Goal: Information Seeking & Learning: Compare options

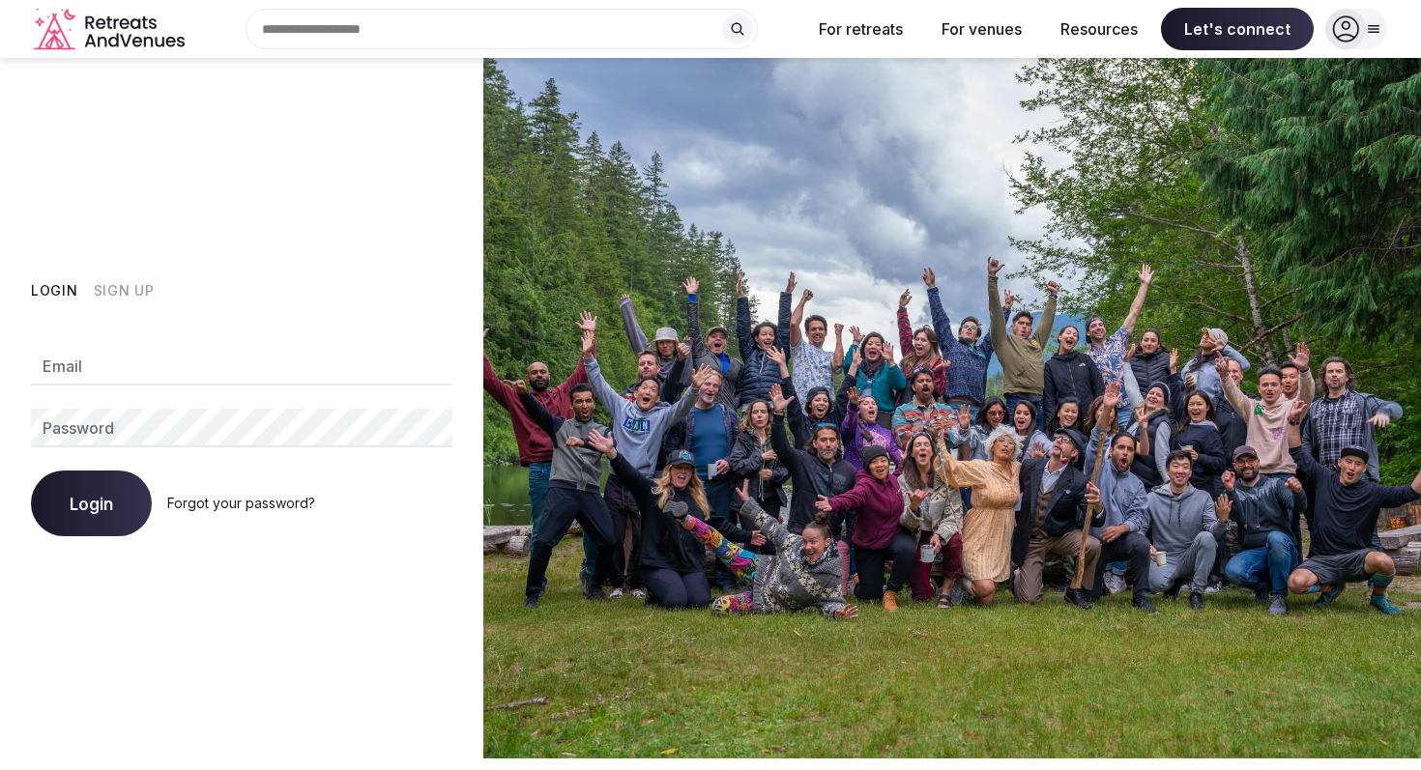
type input "**********"
click at [86, 506] on span "Login" at bounding box center [91, 503] width 43 height 19
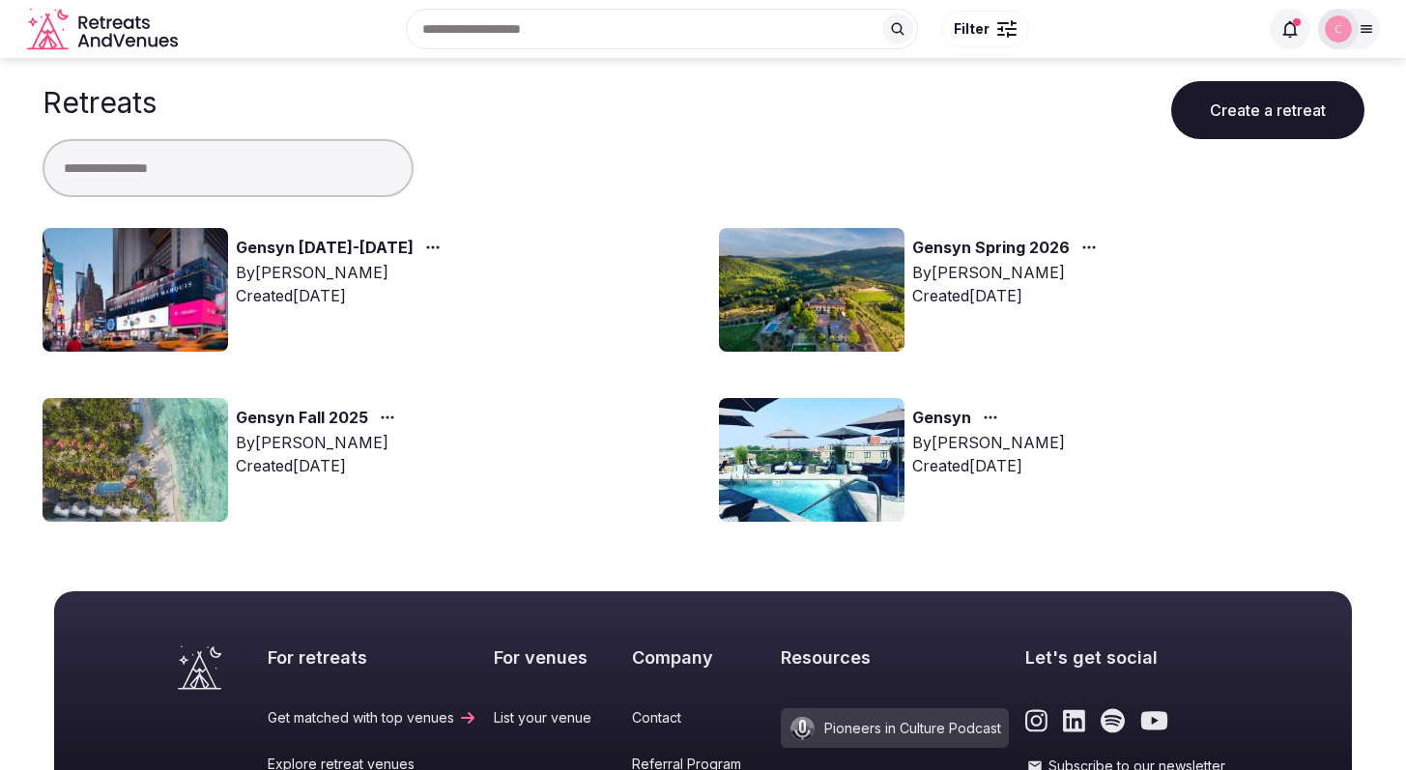
click at [318, 246] on link "Gensyn [DATE]-[DATE]" at bounding box center [325, 248] width 178 height 25
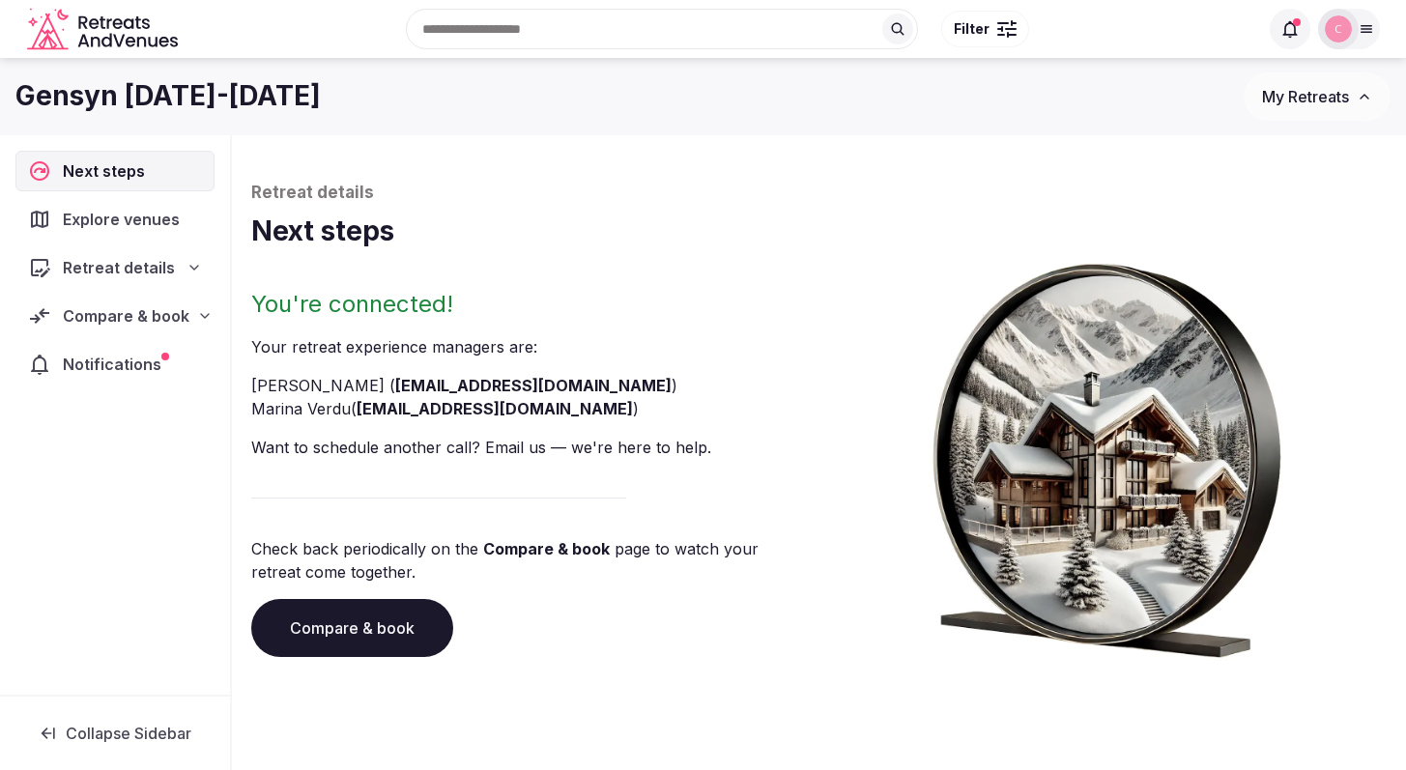
click at [133, 282] on div "Retreat details" at bounding box center [114, 267] width 199 height 41
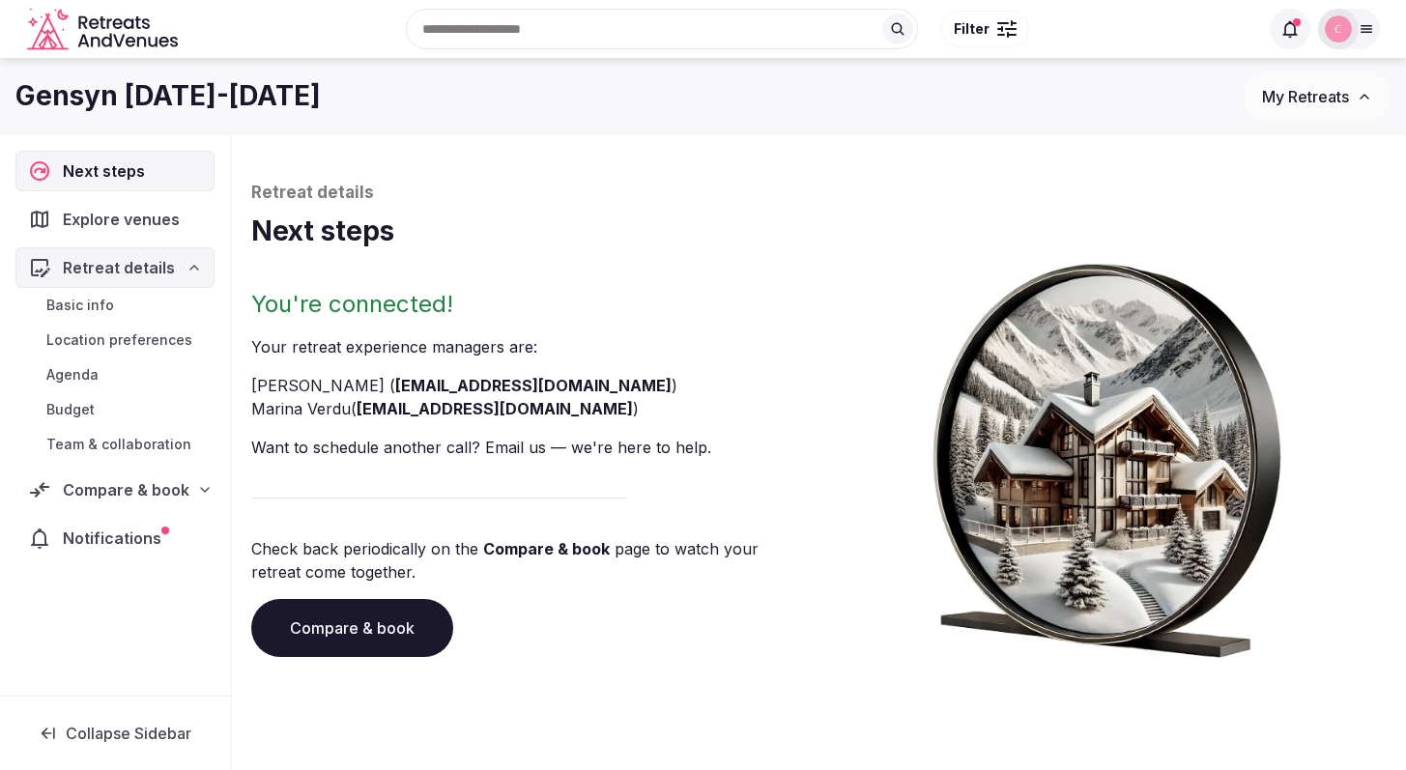
click at [323, 282] on div "Retreat details Next steps You're connected! Your retreat experience manager s …" at bounding box center [819, 420] width 1136 height 476
click at [137, 494] on span "Compare & book" at bounding box center [126, 489] width 127 height 23
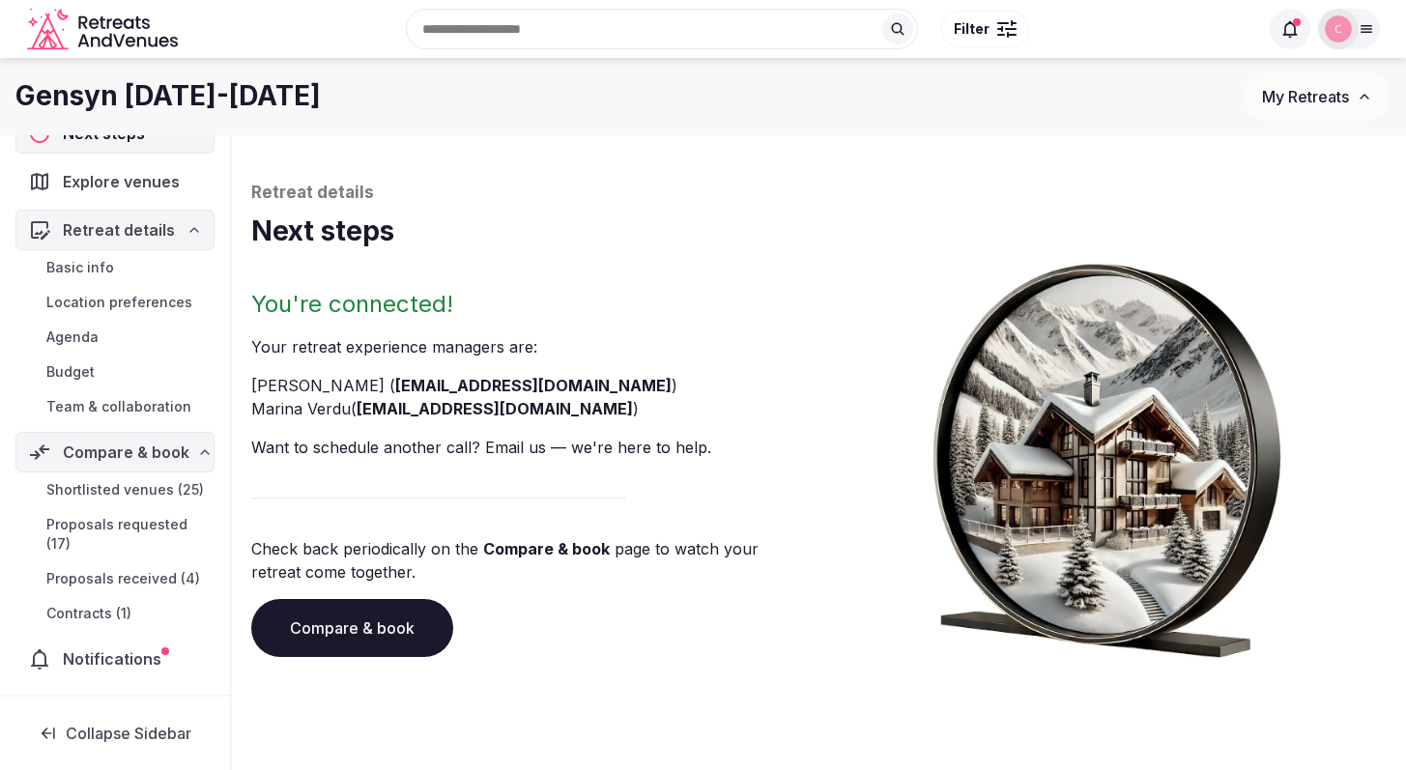
scroll to position [76, 0]
click at [140, 573] on span "Proposals received (4)" at bounding box center [123, 578] width 154 height 19
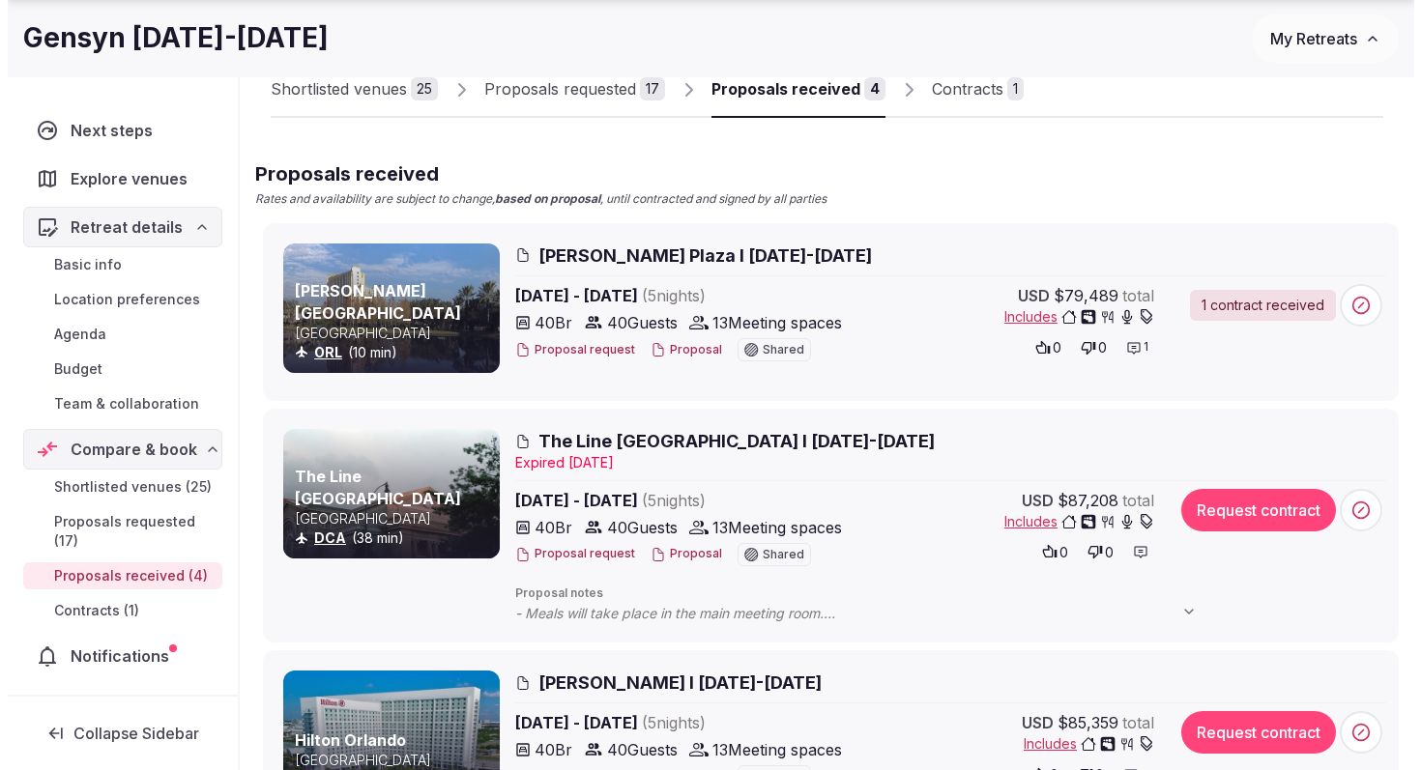
scroll to position [18, 0]
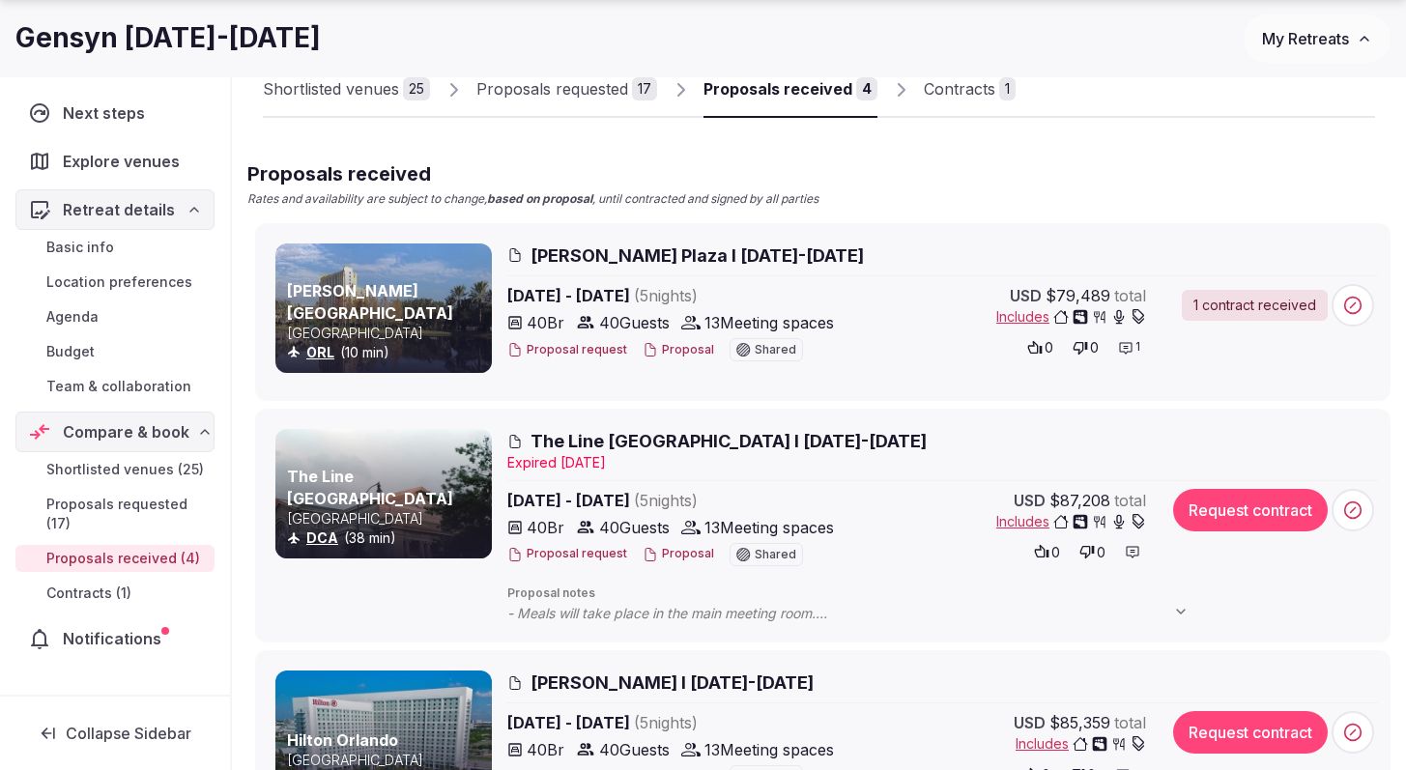
click at [595, 254] on span "[PERSON_NAME] Plaza I [DATE]-[DATE]" at bounding box center [697, 256] width 333 height 24
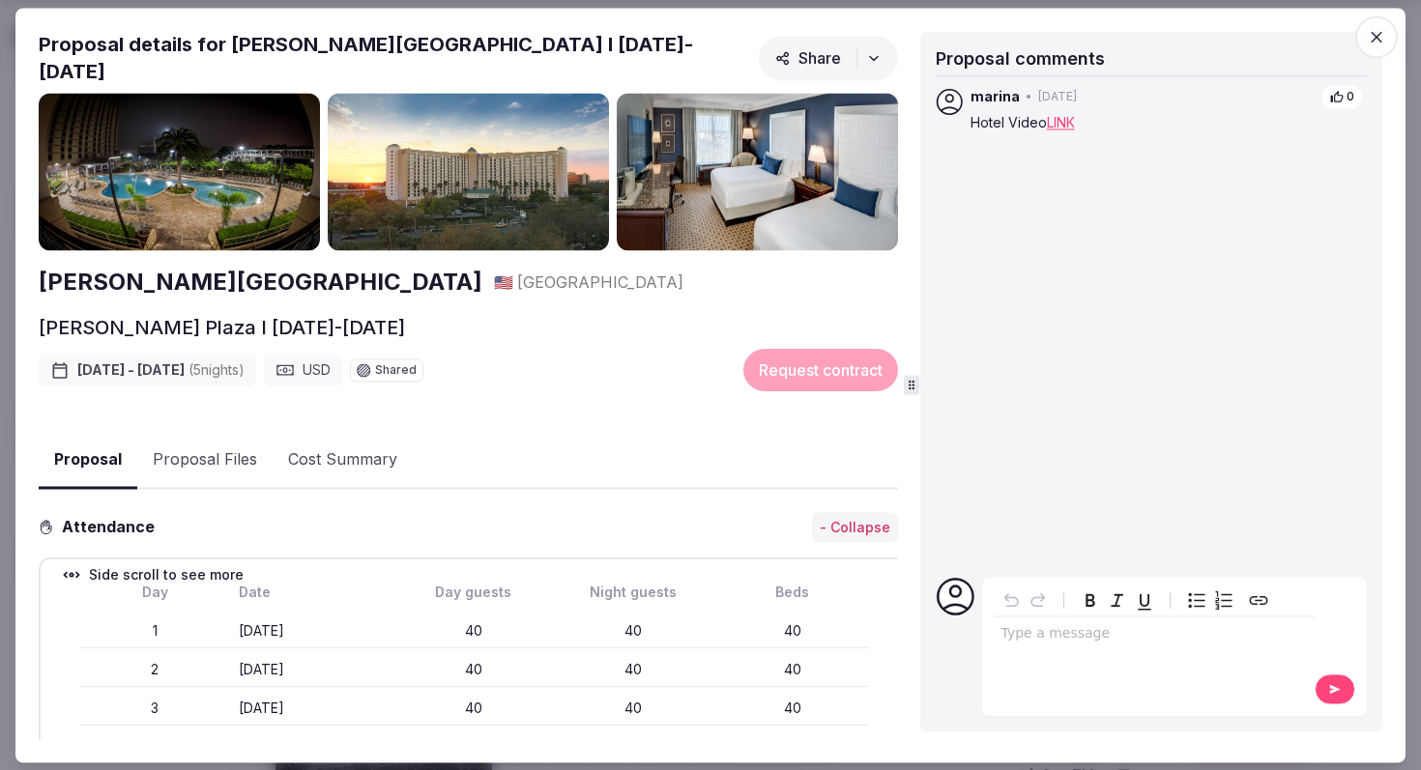
click at [219, 451] on button "Proposal Files" at bounding box center [204, 461] width 135 height 56
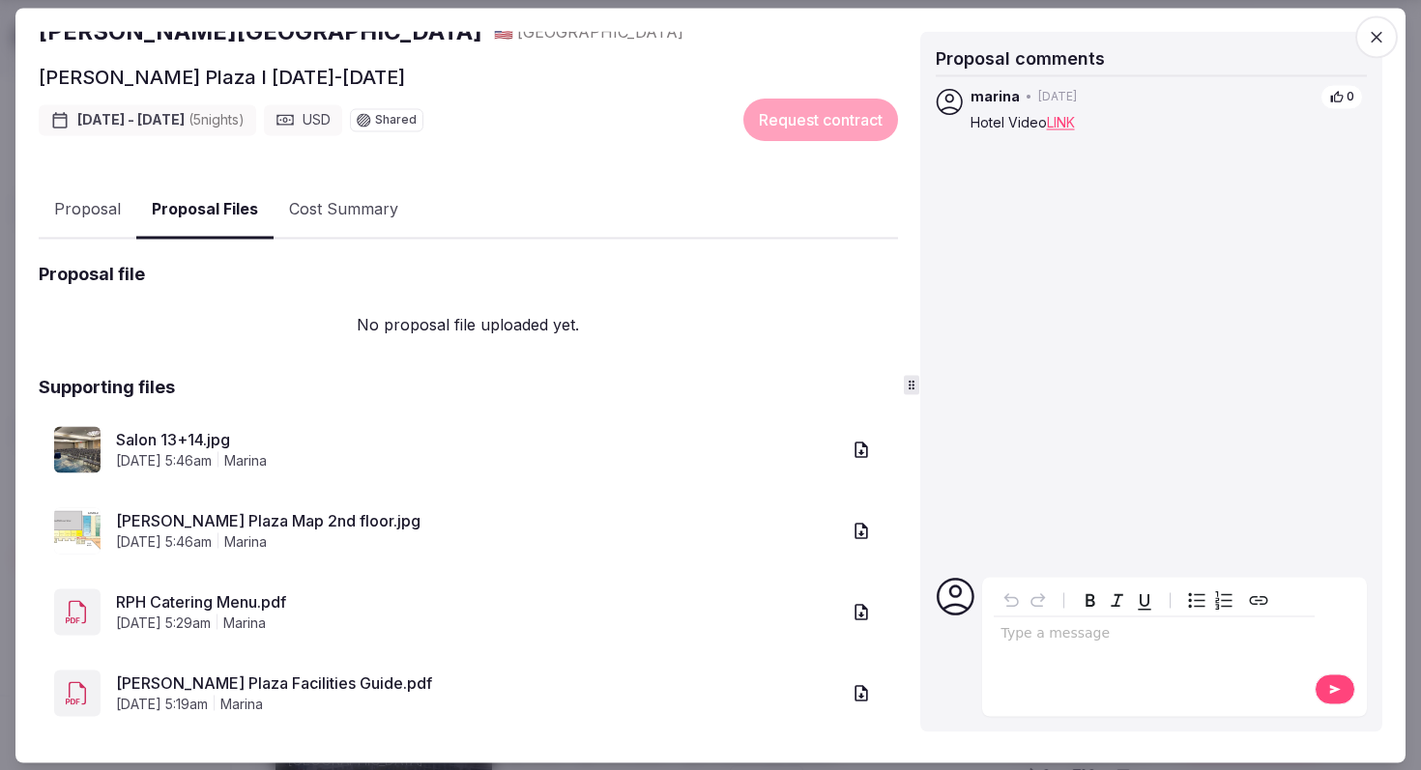
scroll to position [270, 0]
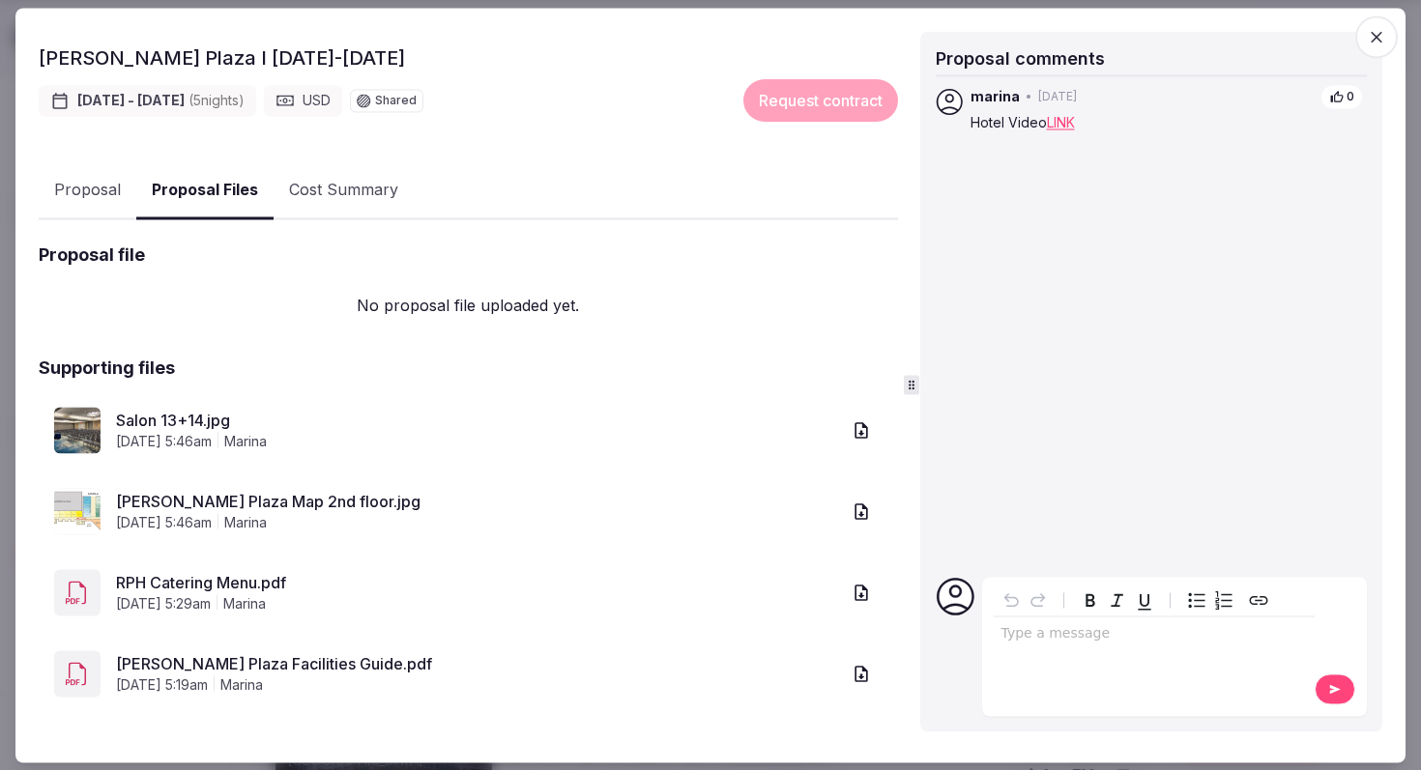
click at [854, 585] on icon "button" at bounding box center [860, 593] width 13 height 16
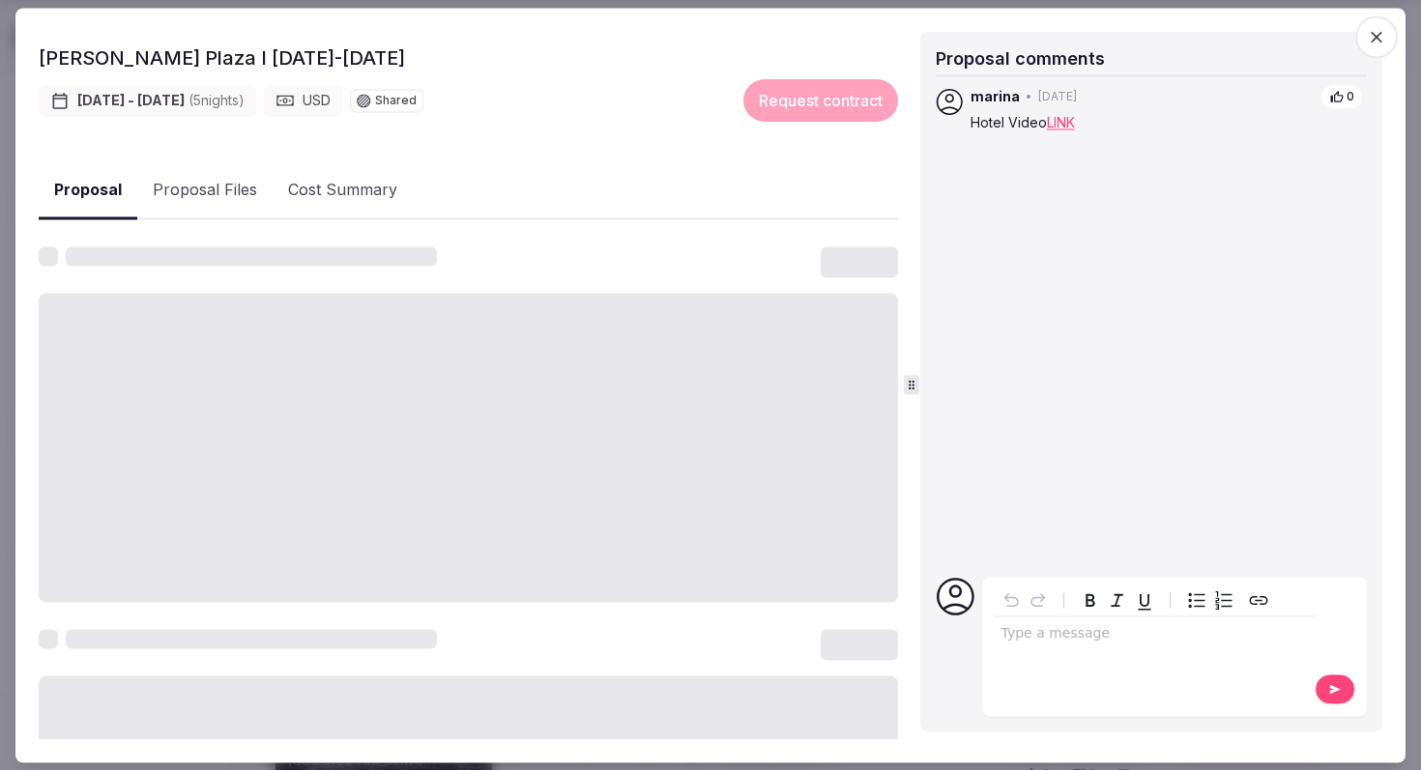
click at [101, 183] on button "Proposal" at bounding box center [88, 190] width 99 height 57
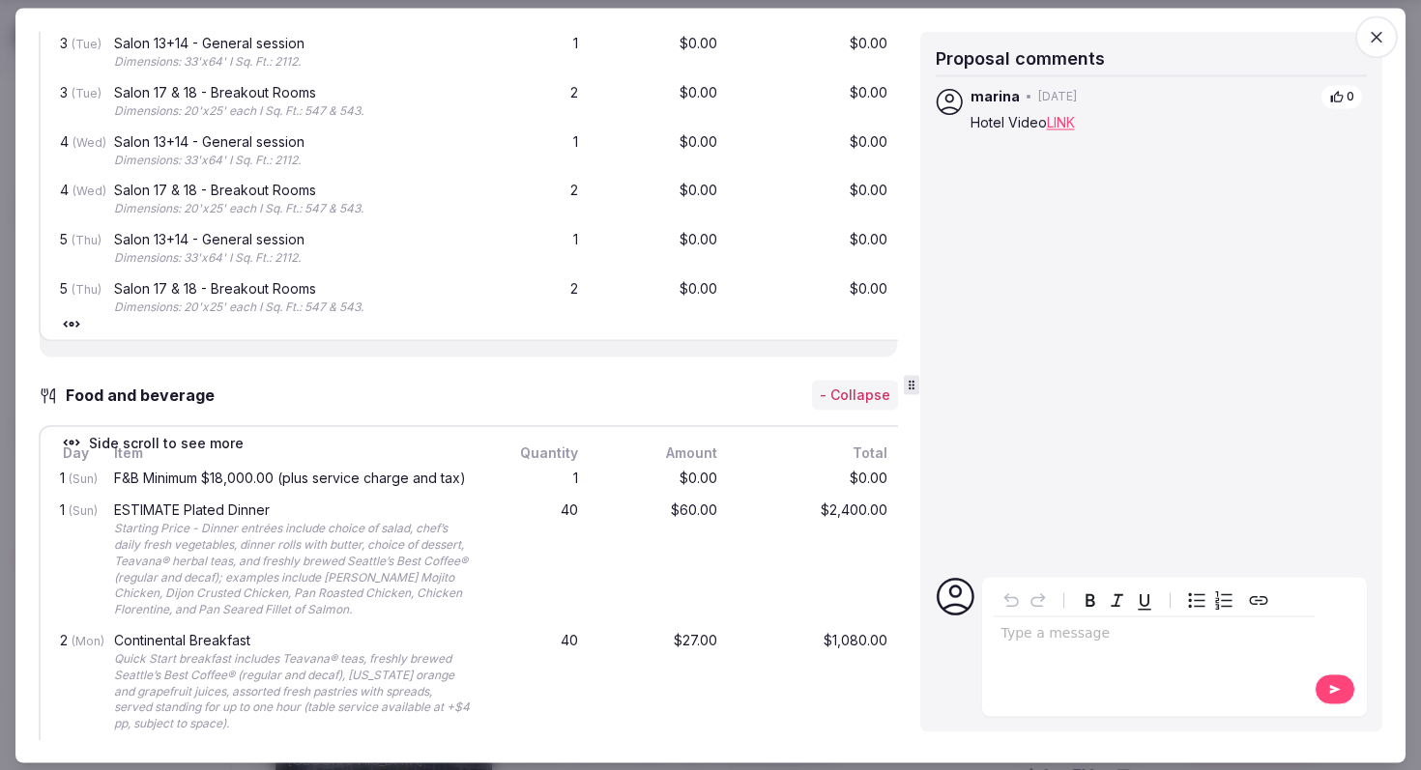
scroll to position [1588, 0]
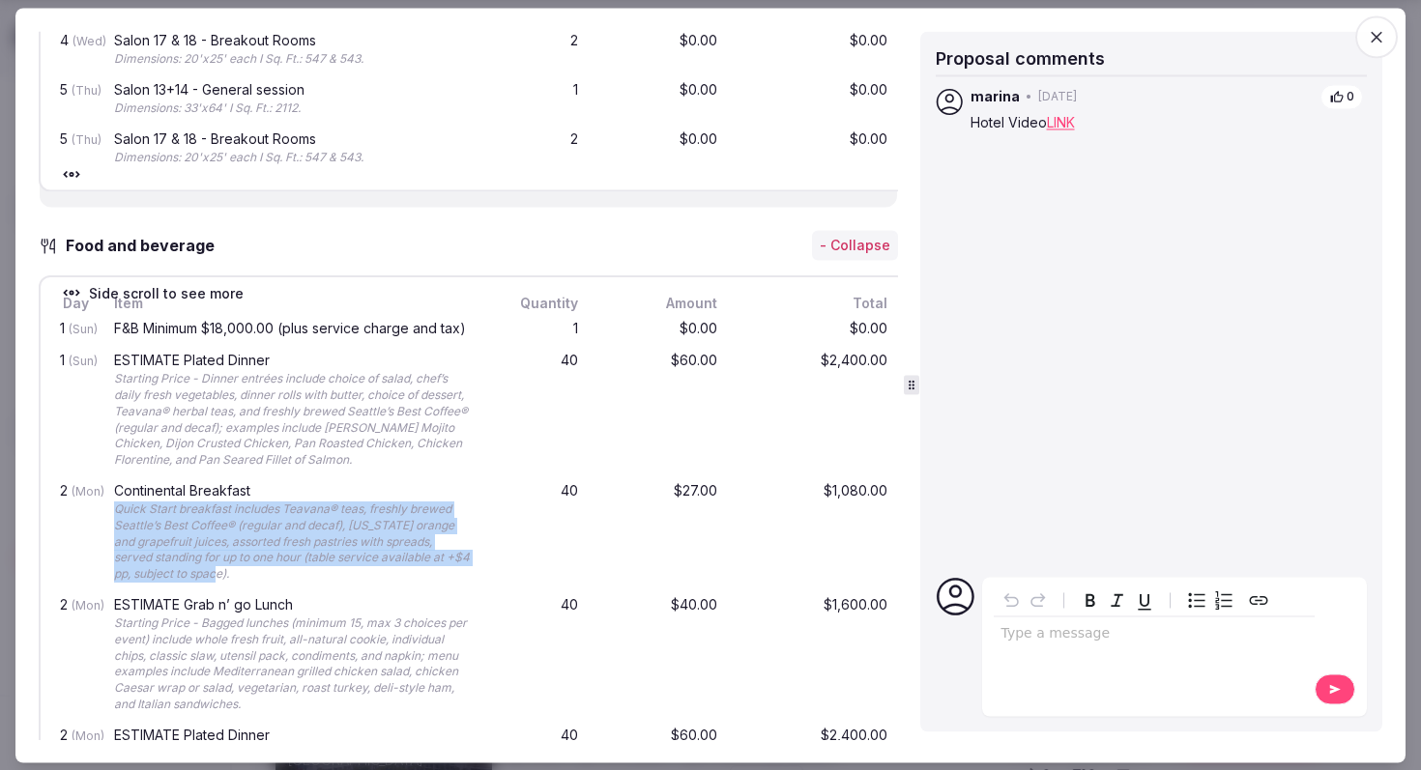
drag, startPoint x: 216, startPoint y: 563, endPoint x: 143, endPoint y: 499, distance: 97.9
click at [116, 502] on div "Quick Start breakfast includes Teavana® teas, freshly brewed Seattle’s Best Cof…" at bounding box center [292, 542] width 356 height 81
copy div "Quick Start breakfast includes Teavana® teas, freshly brewed Seattle’s Best Cof…"
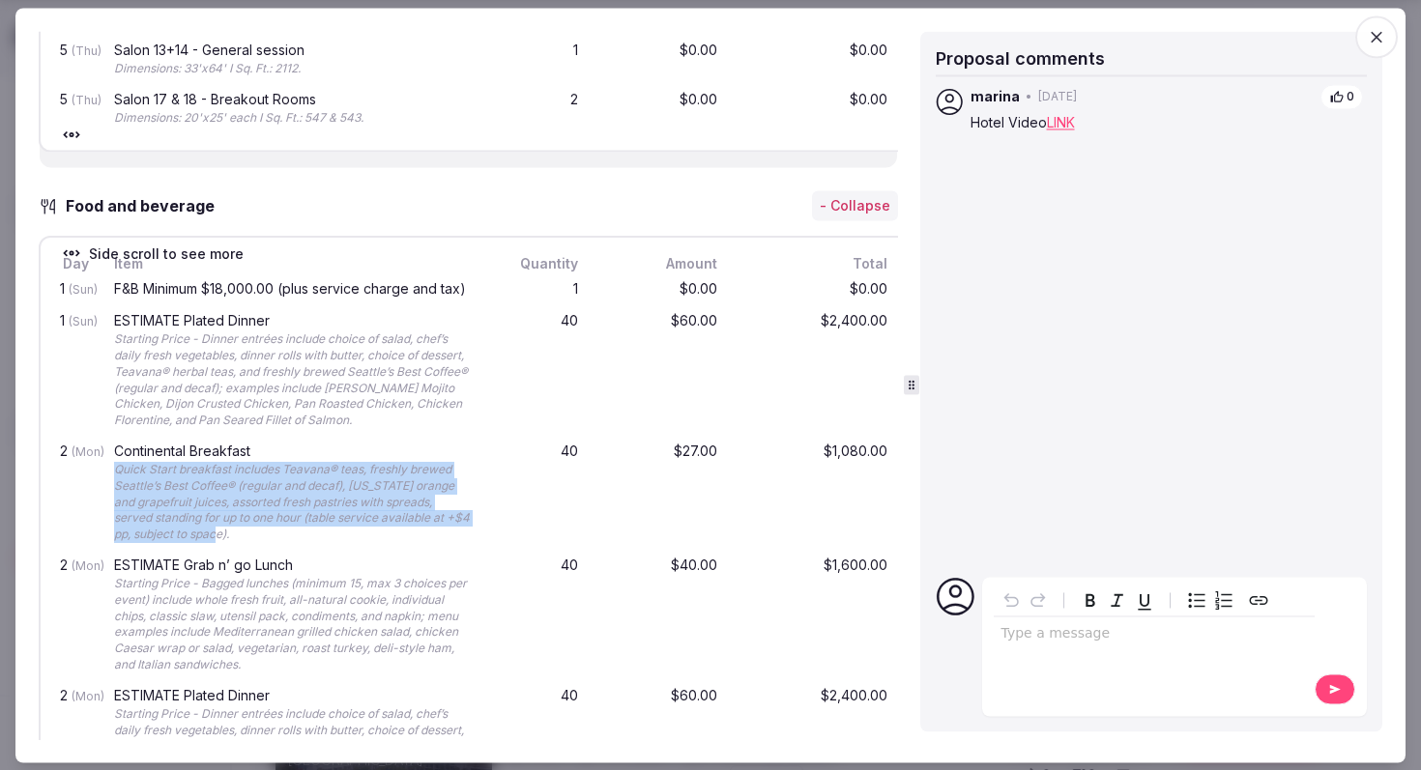
scroll to position [1653, 0]
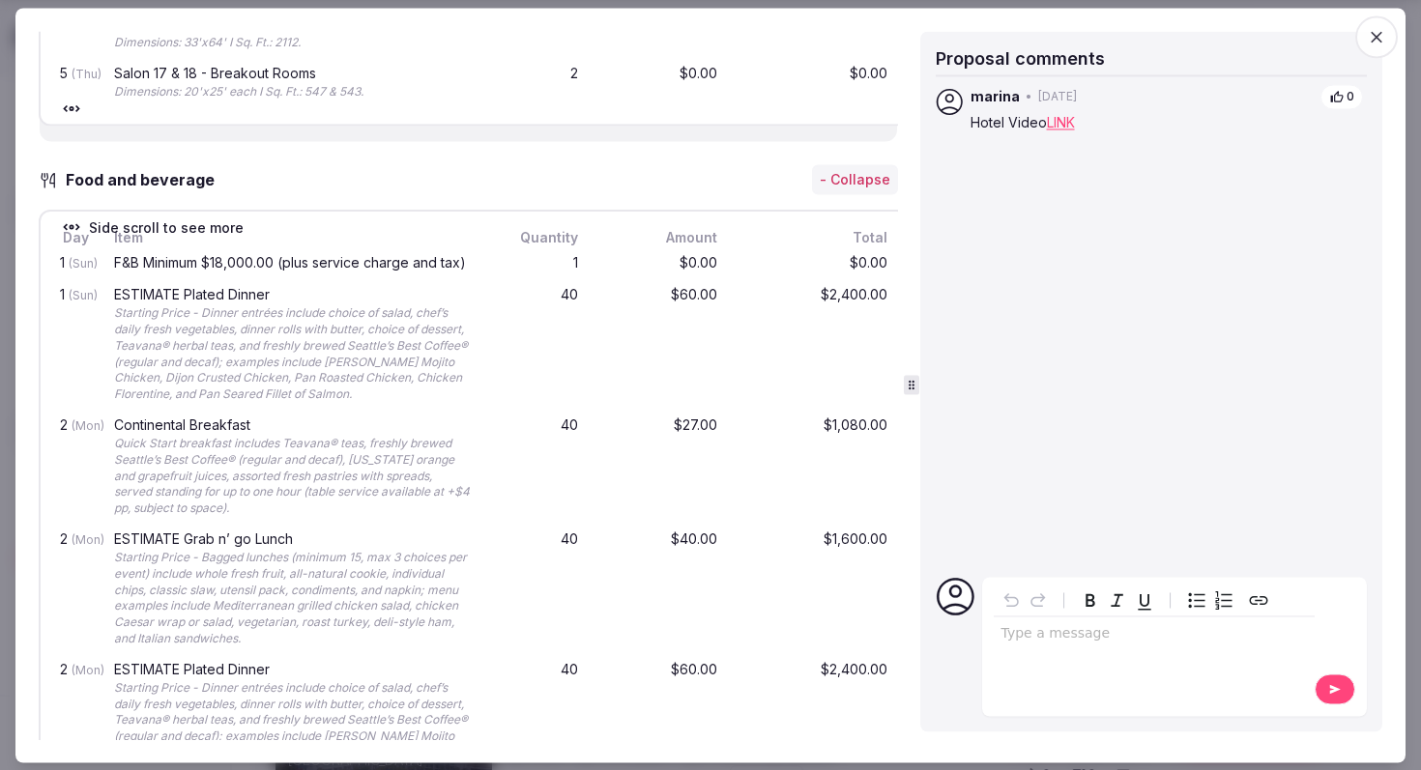
click at [306, 418] on div "Continental Breakfast" at bounding box center [292, 425] width 356 height 14
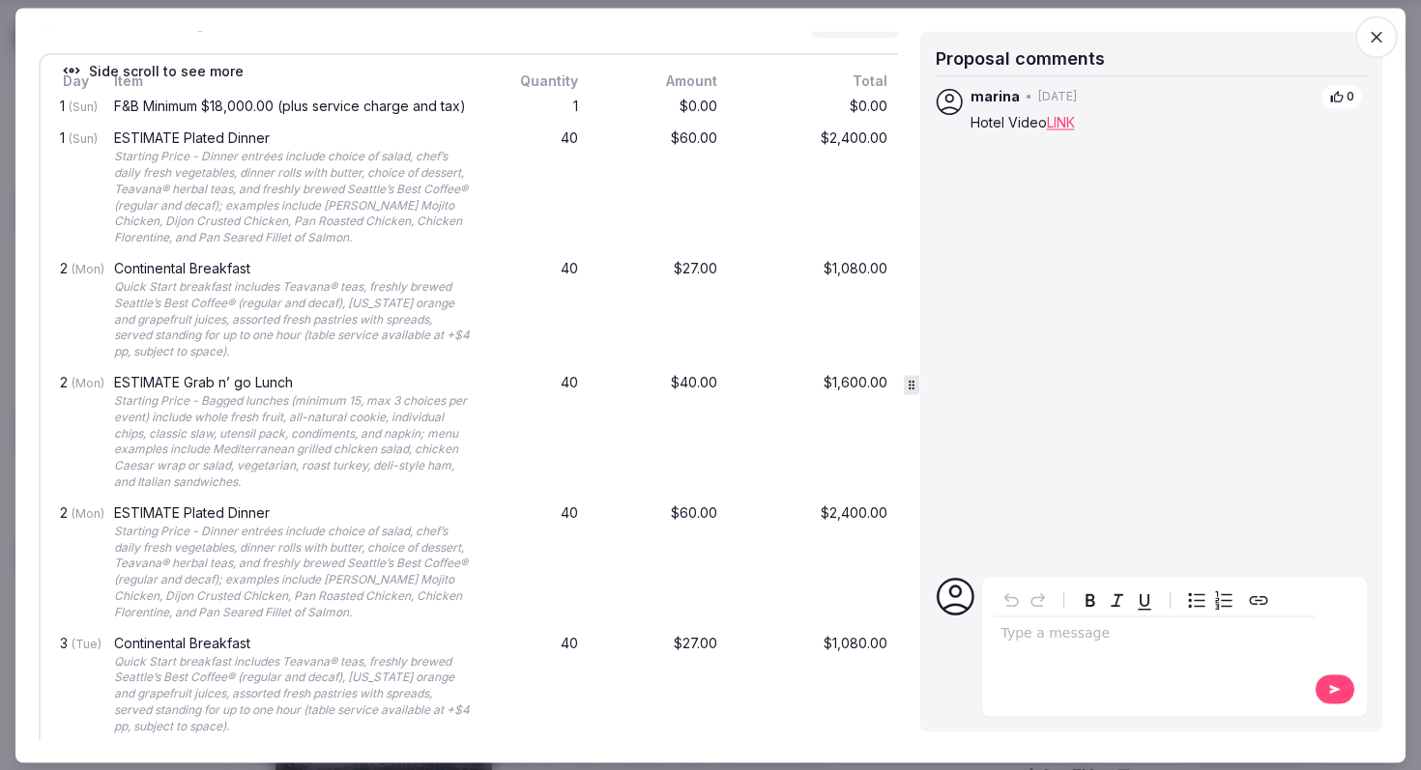
scroll to position [1809, 0]
